Goal: Information Seeking & Learning: Learn about a topic

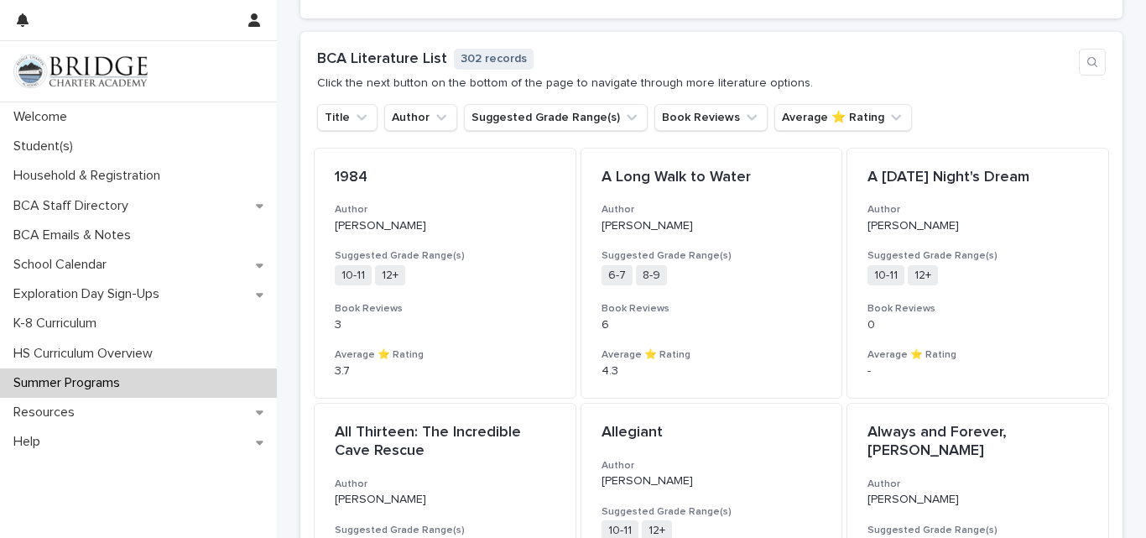
scroll to position [1227, 0]
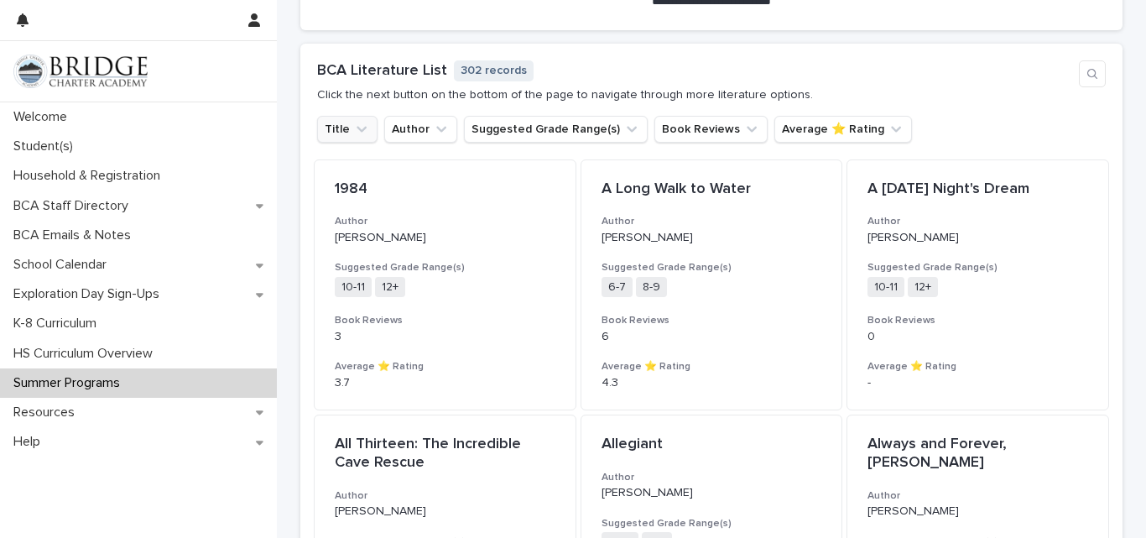
click at [353, 128] on icon "Title" at bounding box center [361, 129] width 17 height 17
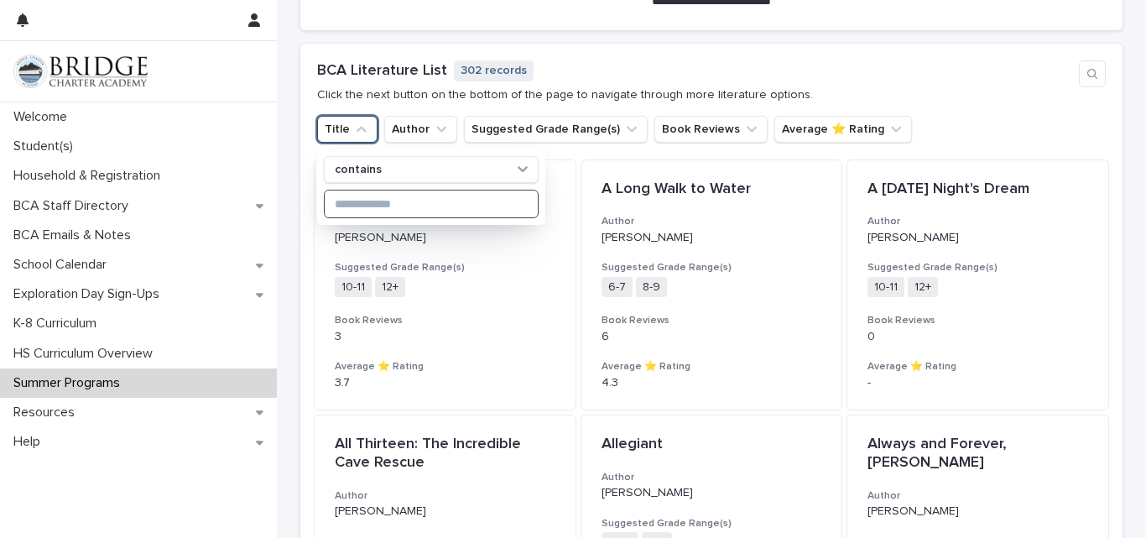
click at [383, 196] on input at bounding box center [431, 203] width 213 height 27
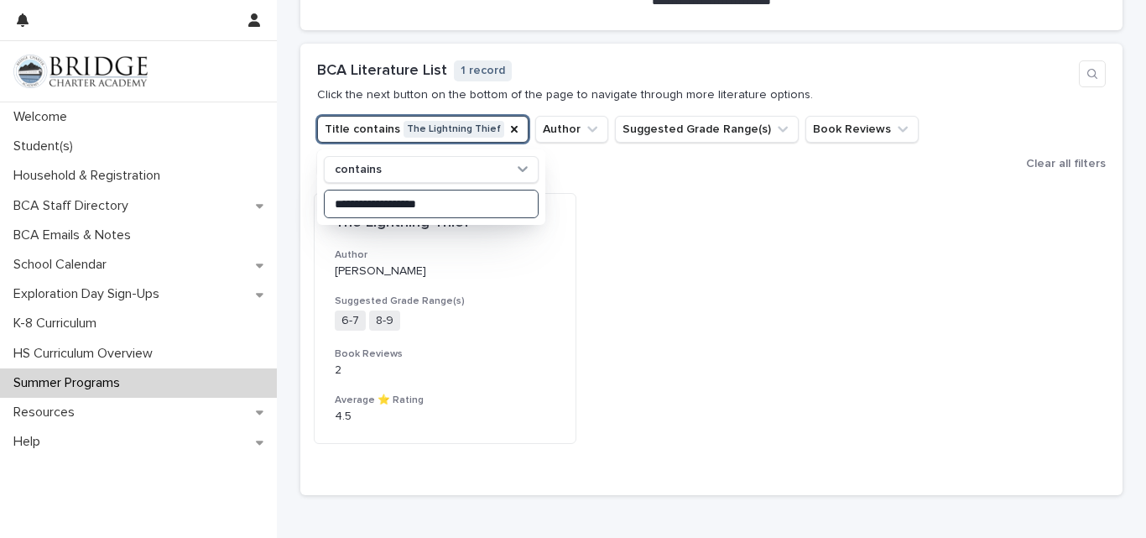
type input "**********"
click at [591, 252] on div "The Lightning Thief Author Rick Riordan Suggested Grade Range(s) 6-7 8-9 + 0 Bo…" at bounding box center [711, 319] width 795 height 252
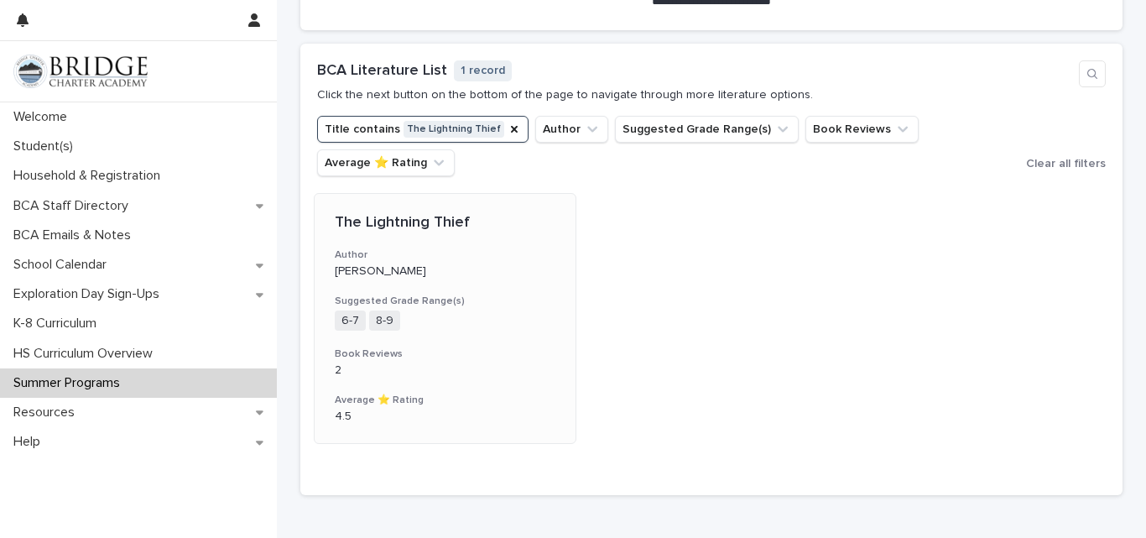
click at [518, 241] on div "The Lightning Thief Author Rick Riordan Suggested Grade Range(s) 6-7 8-9 + 0 Bo…" at bounding box center [445, 319] width 261 height 250
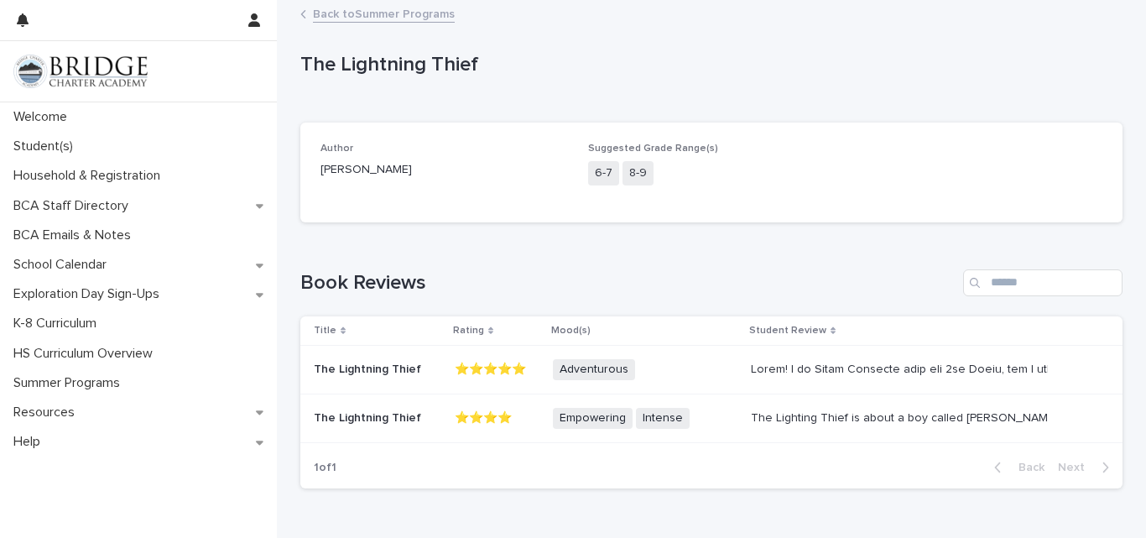
click at [853, 371] on div at bounding box center [898, 369] width 294 height 14
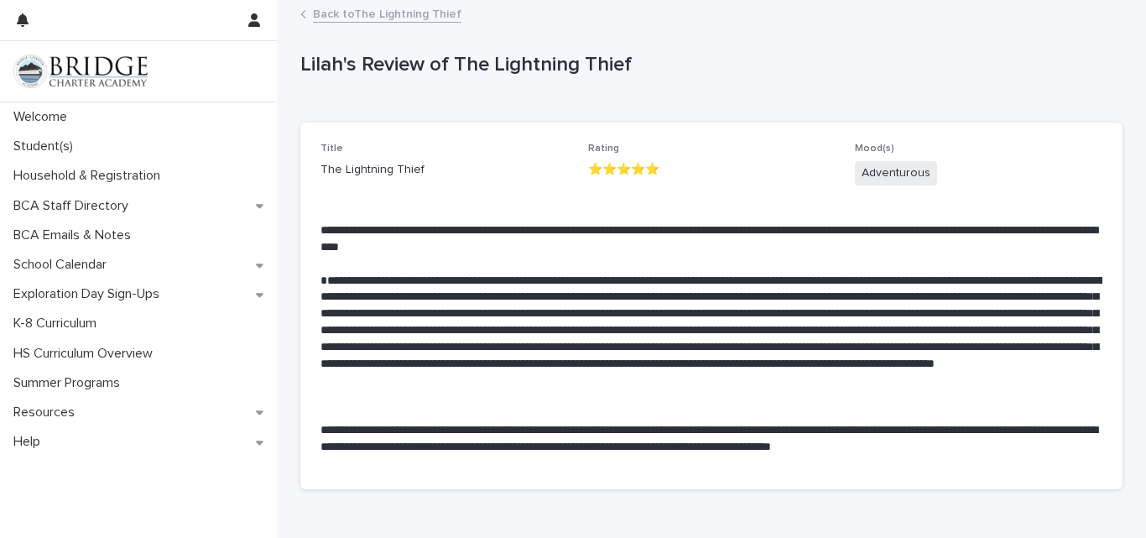
click at [368, 18] on link "Back to The Lightning Thief" at bounding box center [387, 12] width 148 height 19
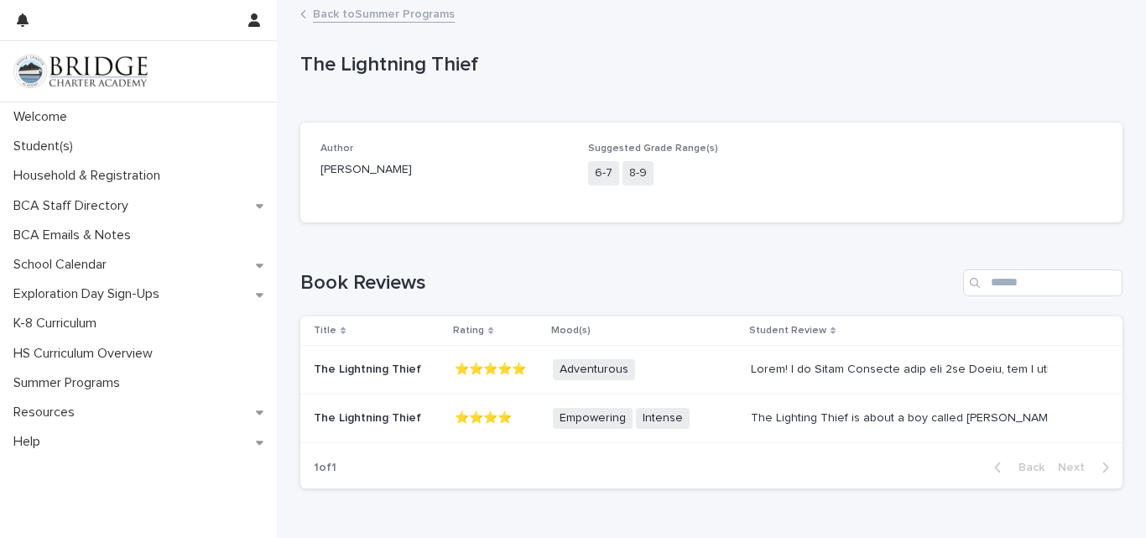
click at [333, 16] on link "Back to Summer Programs" at bounding box center [384, 12] width 142 height 19
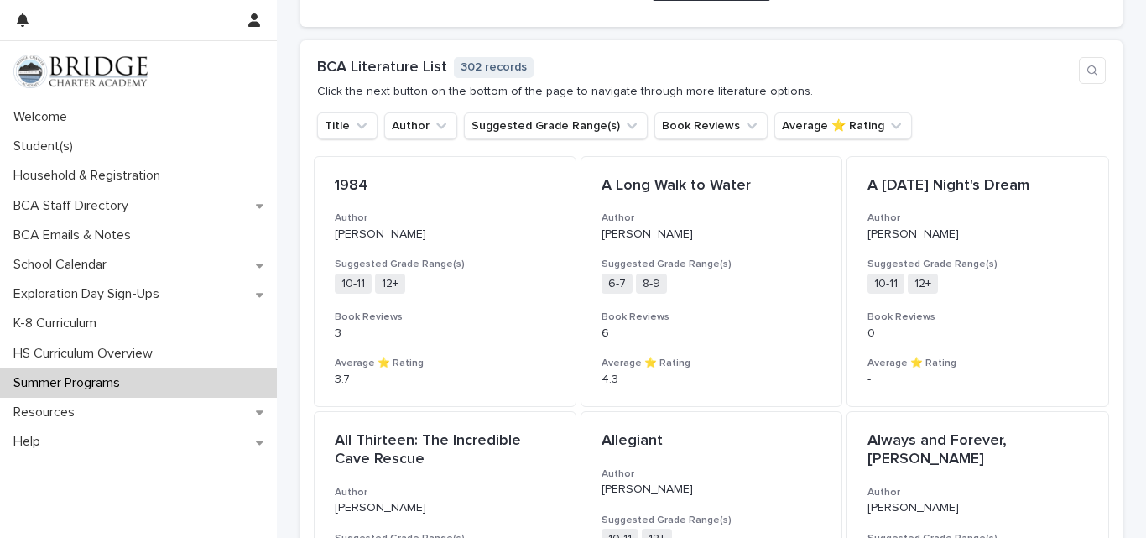
scroll to position [1224, 0]
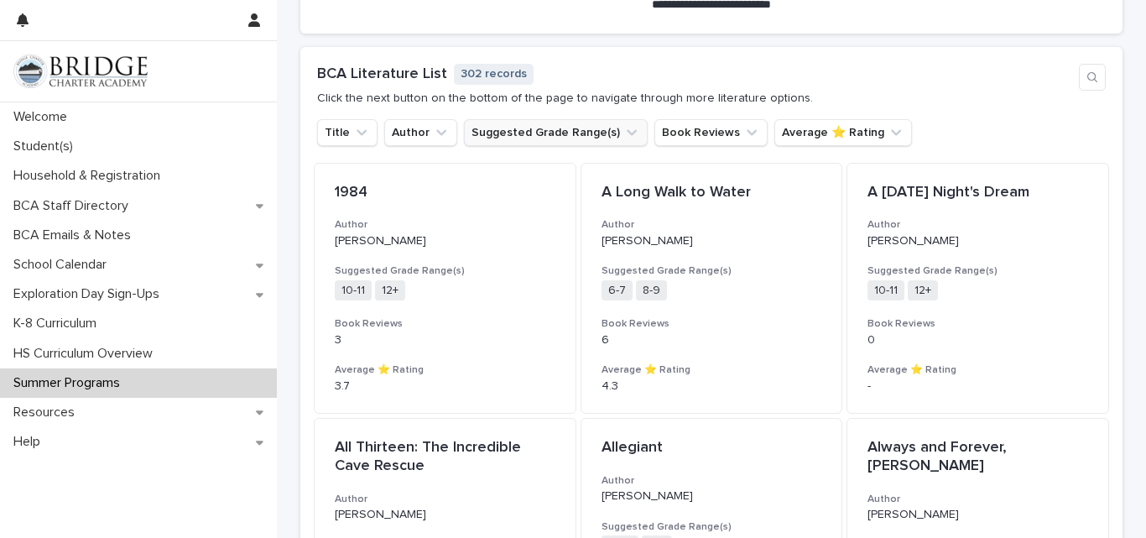
click at [602, 137] on button "Suggested Grade Range(s)" at bounding box center [556, 132] width 184 height 27
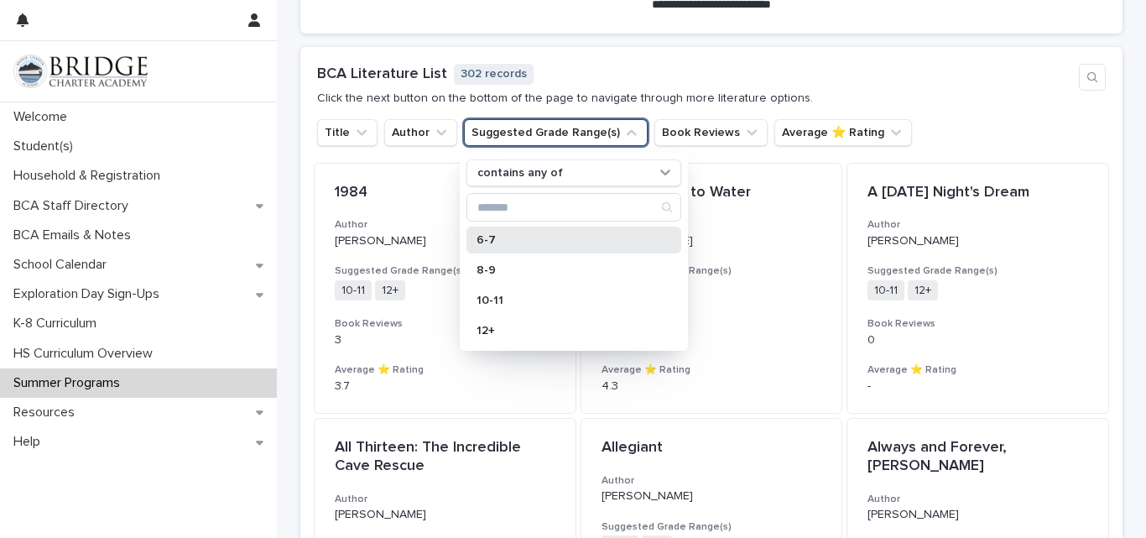
click at [490, 239] on p "6-7" at bounding box center [566, 240] width 178 height 12
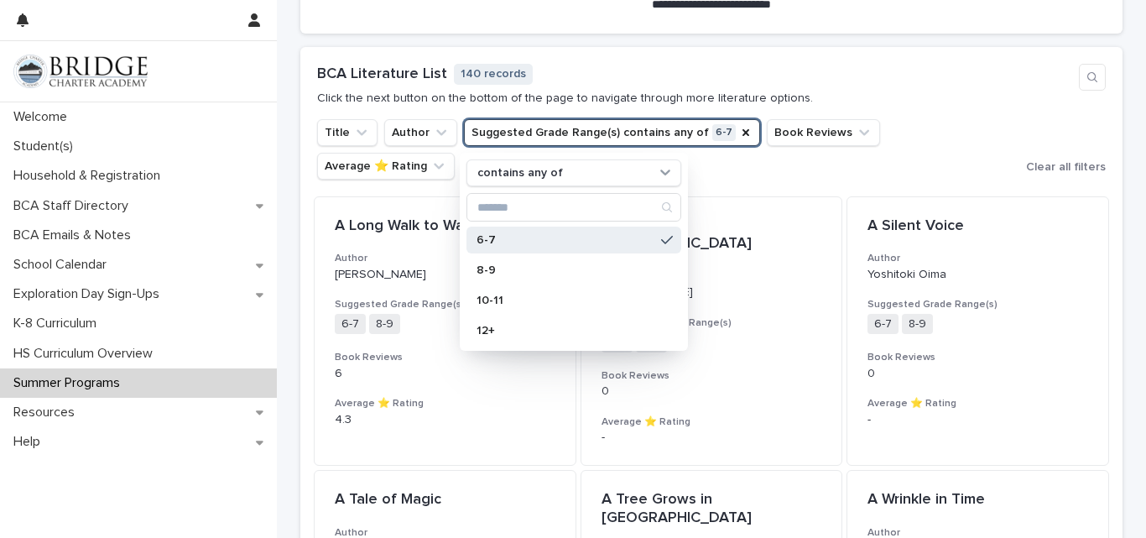
click at [1003, 90] on div "BCA Literature List 140 records Click the next button on the bottom of the page…" at bounding box center [711, 85] width 789 height 42
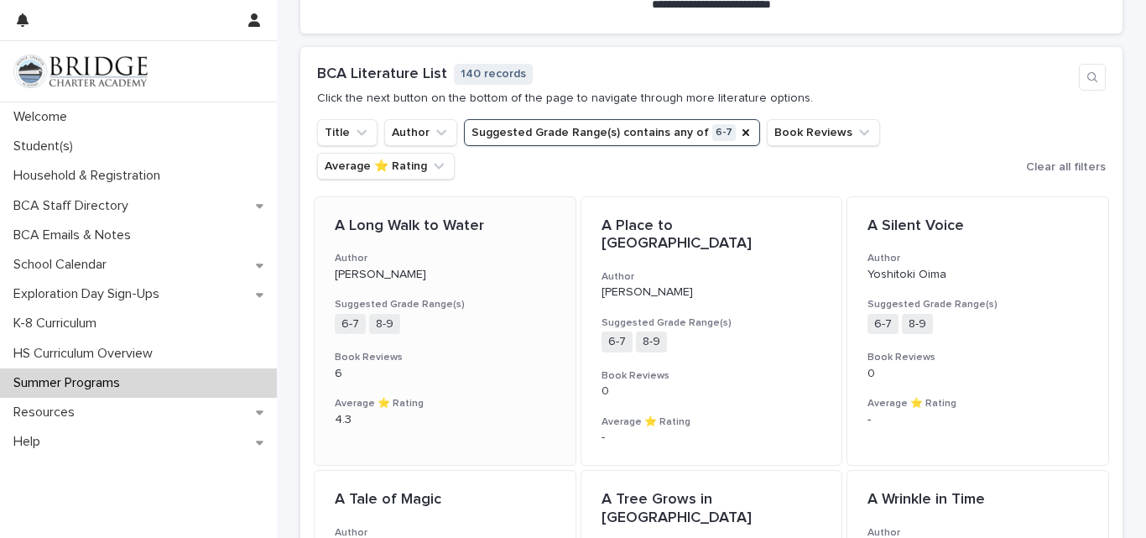
click at [482, 252] on h3 "Author" at bounding box center [445, 258] width 221 height 13
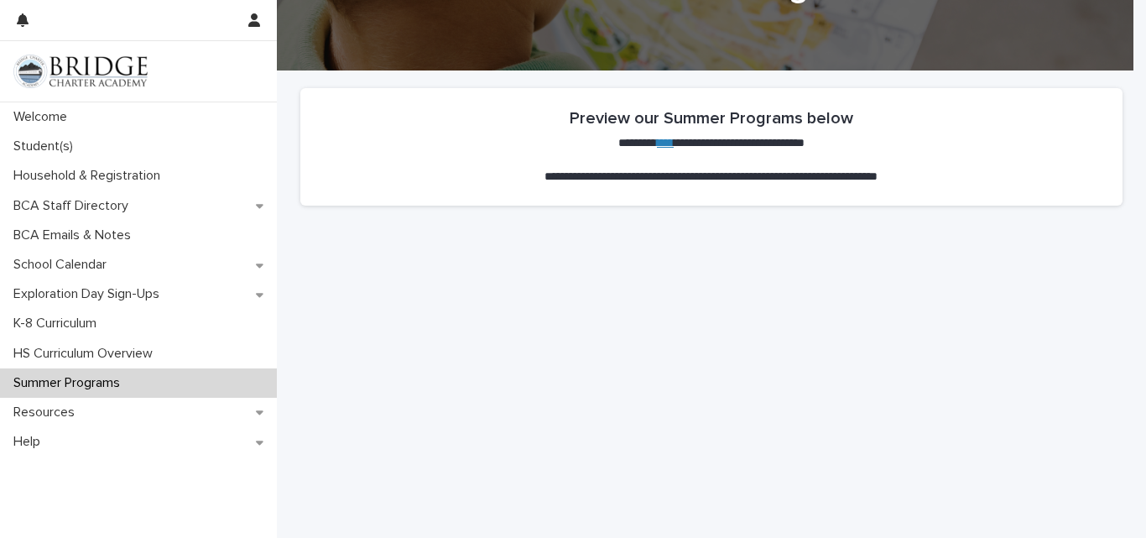
scroll to position [566, 0]
